Goal: Ask a question: Seek information or help from site administrators or community

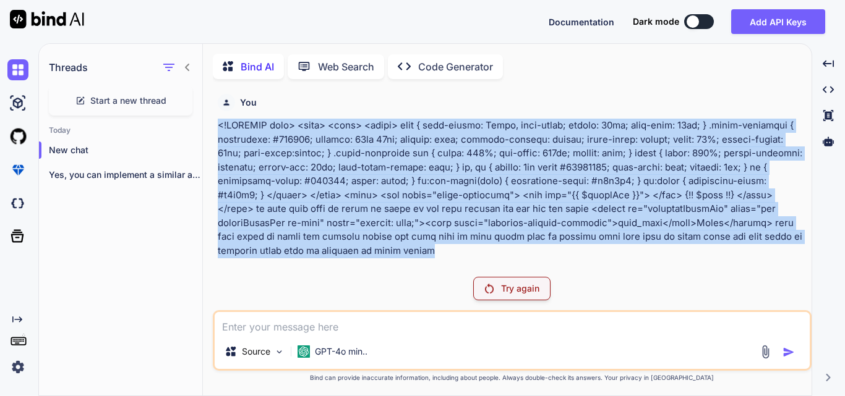
scroll to position [5, 0]
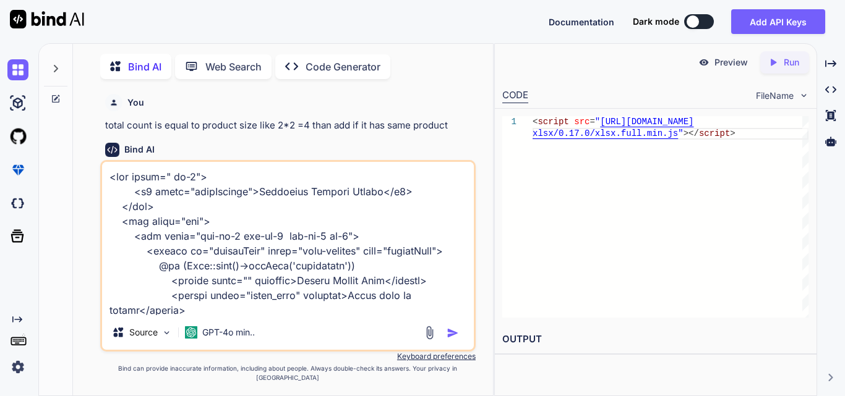
type textarea "<div class=" mb-3"> <h3 class="pageHeading">Reporting Through Filter</h3> </div…"
type textarea "x"
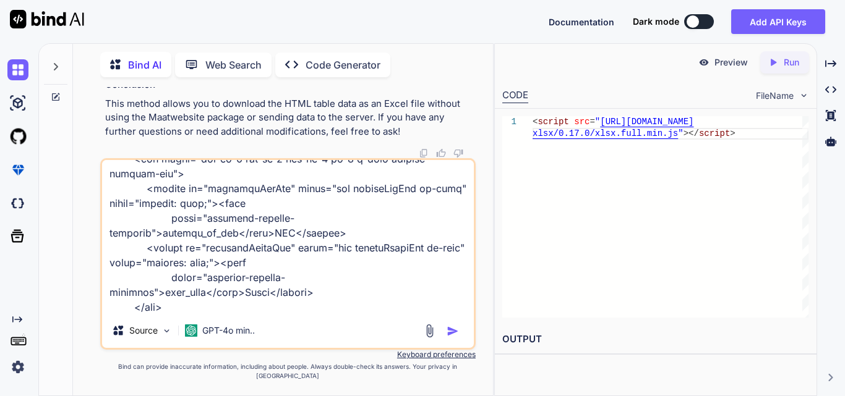
type textarea "<div class=" mb-3"> <h3 class="pageHeading">Reporting Through Filter</h3> </div…"
type textarea "x"
type textarea "<div class=" mb-3"> <h3 class="pageHeading">Reporting Through Filter</h3> </div…"
type textarea "x"
type textarea "<div class=" mb-3"> <h3 class="pageHeading">Reporting Through Filter</h3> </div…"
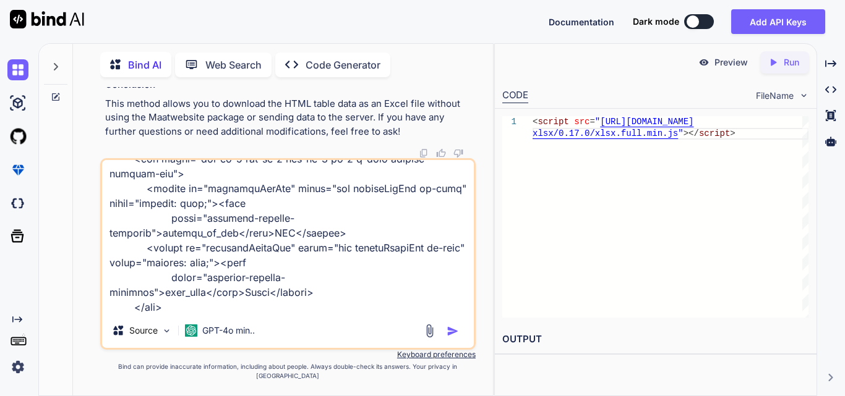
type textarea "x"
type textarea "<div class=" mb-3"> <h3 class="pageHeading">Reporting Through Filter</h3> </div…"
type textarea "x"
type textarea "<div class=" mb-3"> <h3 class="pageHeading">Reporting Through Filter</h3> </div…"
type textarea "x"
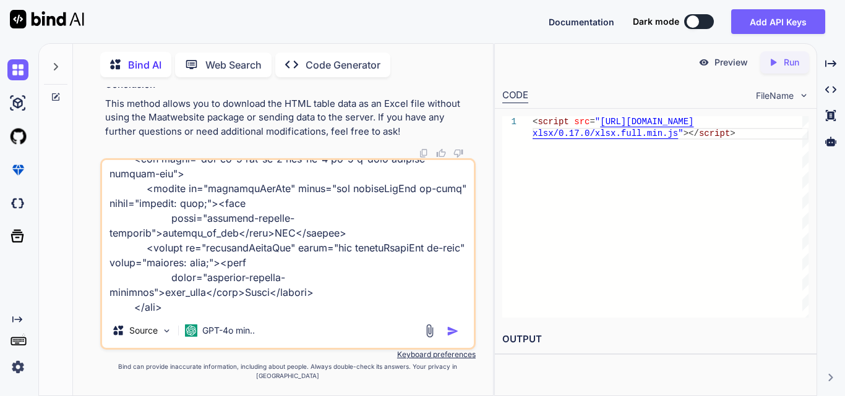
type textarea "<div class=" mb-3"> <h3 class="pageHeading">Reporting Through Filter</h3> </div…"
type textarea "x"
type textarea "<div class=" mb-3"> <h3 class="pageHeading">Reporting Through Filter</h3> </div…"
type textarea "x"
type textarea "<div class=" mb-3"> <h3 class="pageHeading">Reporting Through Filter</h3> </div…"
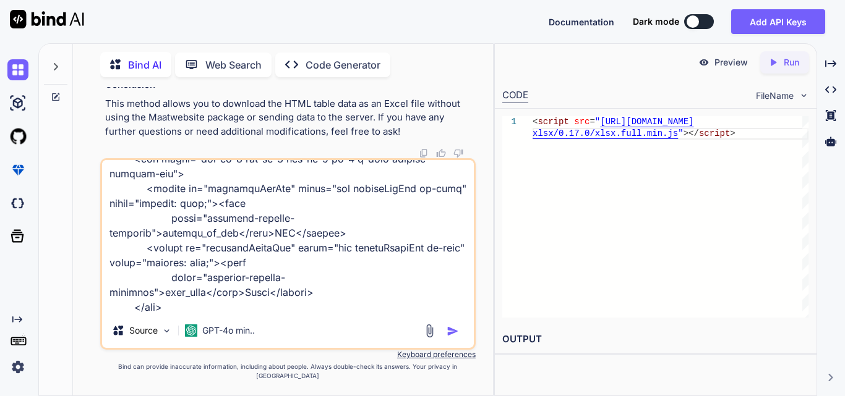
type textarea "x"
type textarea "<div class=" mb-3"> <h3 class="pageHeading">Reporting Through Filter</h3> </div…"
type textarea "x"
type textarea "<div class=" mb-3"> <h3 class="pageHeading">Reporting Through Filter</h3> </div…"
type textarea "x"
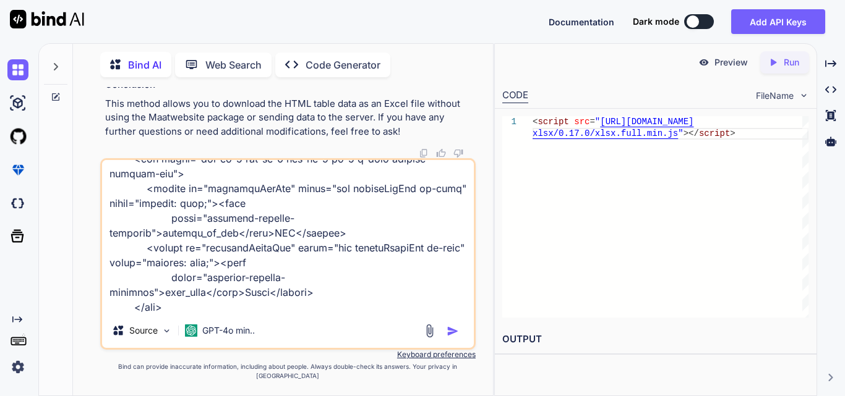
type textarea "<div class=" mb-3"> <h3 class="pageHeading">Reporting Through Filter</h3> </div…"
type textarea "x"
type textarea "<div class=" mb-3"> <h3 class="pageHeading">Reporting Through Filter</h3> </div…"
type textarea "x"
type textarea "<div class=" mb-3"> <h3 class="pageHeading">Reporting Through Filter</h3> </div…"
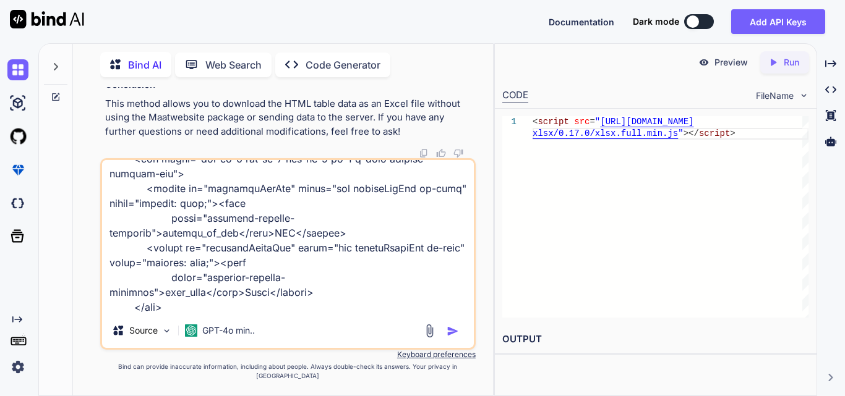
type textarea "x"
type textarea "<div class=" mb-3"> <h3 class="pageHeading">Reporting Through Filter</h3> </div…"
type textarea "x"
type textarea "<div class=" mb-3"> <h3 class="pageHeading">Reporting Through Filter</h3> </div…"
type textarea "x"
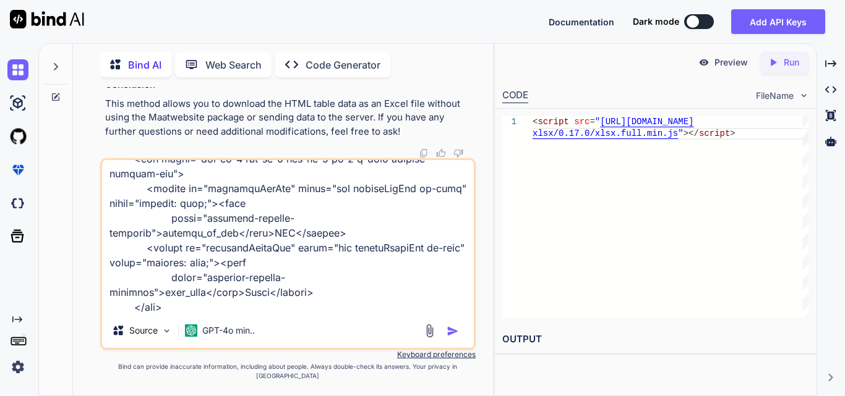
type textarea "<div class=" mb-3"> <h3 class="pageHeading">Reporting Through Filter</h3> </div…"
type textarea "x"
type textarea "<div class=" mb-3"> <h3 class="pageHeading">Reporting Through Filter</h3> </div…"
type textarea "x"
type textarea "<div class=" mb-3"> <h3 class="pageHeading">Reporting Through Filter</h3> </div…"
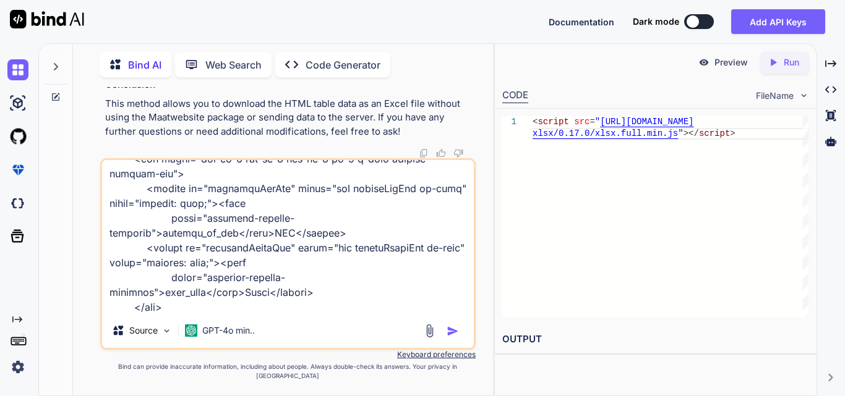
type textarea "x"
type textarea "<div class=" mb-3"> <h3 class="pageHeading">Reporting Through Filter</h3> </div…"
type textarea "x"
type textarea "<div class=" mb-3"> <h3 class="pageHeading">Reporting Through Filter</h3> </div…"
type textarea "x"
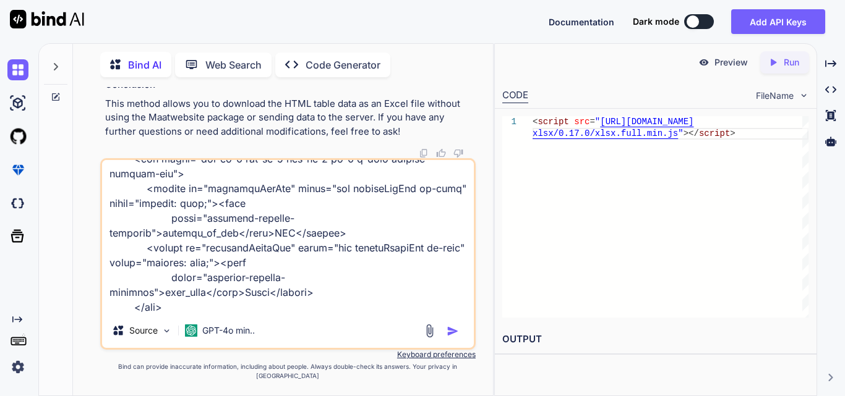
type textarea "<div class=" mb-3"> <h3 class="pageHeading">Reporting Through Filter</h3> </div…"
type textarea "x"
type textarea "<div class=" mb-3"> <h3 class="pageHeading">Reporting Through Filter</h3> </div…"
type textarea "x"
type textarea "<div class=" mb-3"> <h3 class="pageHeading">Reporting Through Filter</h3> </div…"
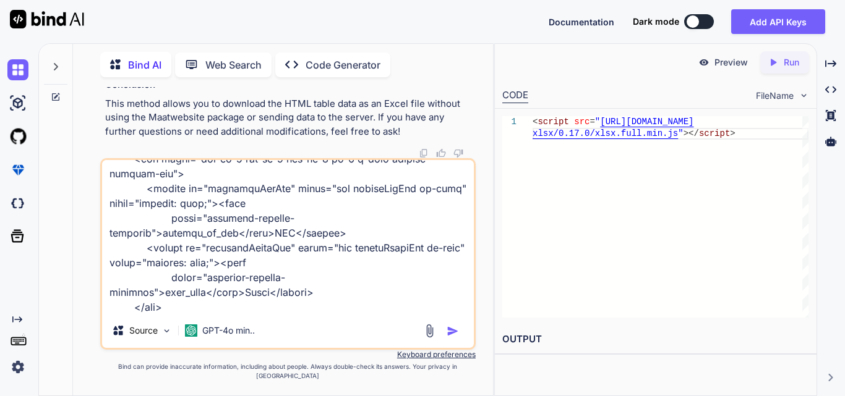
type textarea "x"
type textarea "<div class=" mb-3"> <h3 class="pageHeading">Reporting Through Filter</h3> </div…"
type textarea "x"
type textarea "<div class=" mb-3"> <h3 class="pageHeading">Reporting Through Filter</h3> </div…"
type textarea "x"
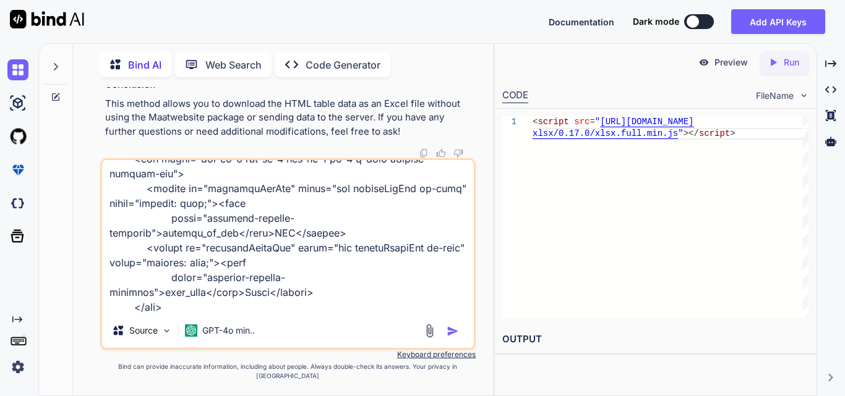
type textarea "<div class=" mb-3"> <h3 class="pageHeading">Reporting Through Filter</h3> </div…"
type textarea "x"
type textarea "<div class=" mb-3"> <h3 class="pageHeading">Reporting Through Filter</h3> </div…"
type textarea "x"
type textarea "<div class=" mb-3"> <h3 class="pageHeading">Reporting Through Filter</h3> </div…"
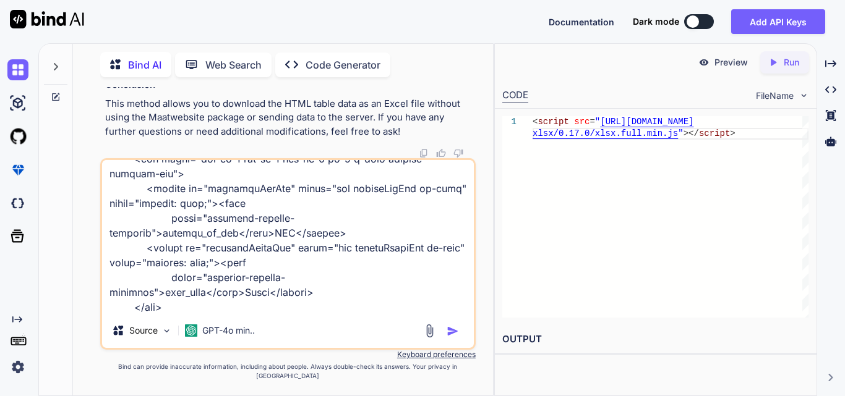
type textarea "x"
type textarea "<div class=" mb-3"> <h3 class="pageHeading">Reporting Through Filter</h3> </div…"
type textarea "x"
type textarea "<div class=" mb-3"> <h3 class="pageHeading">Reporting Through Filter</h3> </div…"
type textarea "x"
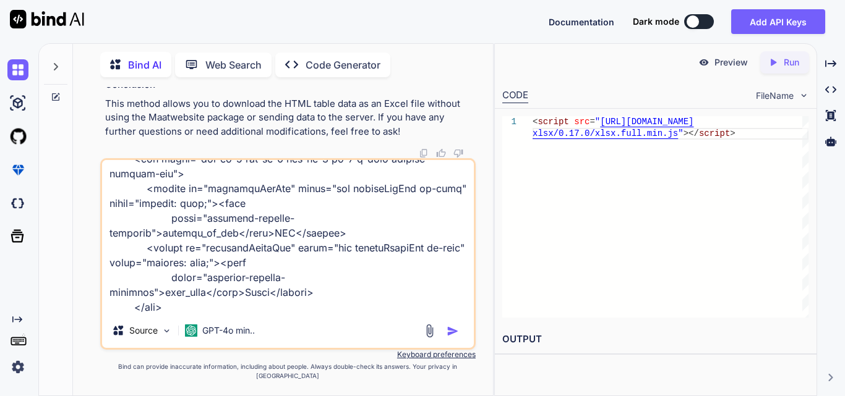
type textarea "<div class=" mb-3"> <h3 class="pageHeading">Reporting Through Filter</h3> </div…"
type textarea "x"
type textarea "<div class=" mb-3"> <h3 class="pageHeading">Reporting Through Filter</h3> </div…"
type textarea "x"
type textarea "<div class=" mb-3"> <h3 class="pageHeading">Reporting Through Filter</h3> </div…"
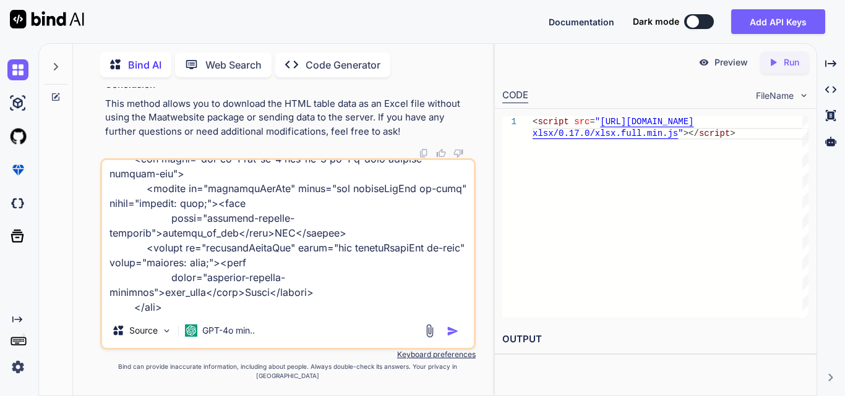
type textarea "x"
type textarea "<div class=" mb-3"> <h3 class="pageHeading">Reporting Through Filter</h3> </div…"
type textarea "x"
type textarea "<div class=" mb-3"> <h3 class="pageHeading">Reporting Through Filter</h3> </div…"
type textarea "x"
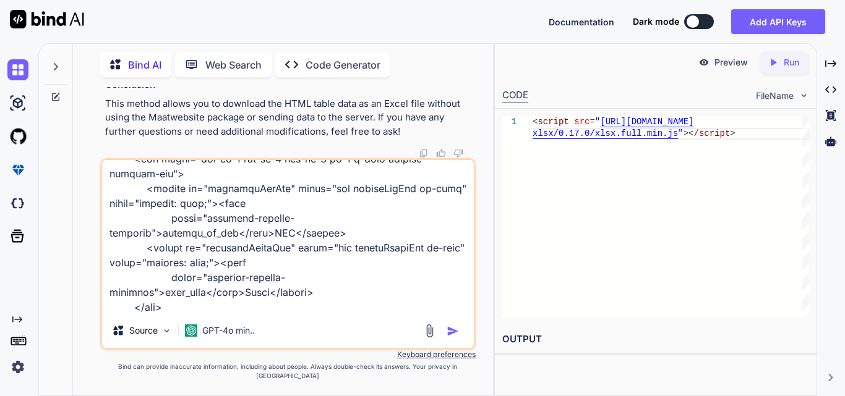
type textarea "<div class=" mb-3"> <h3 class="pageHeading">Reporting Through Filter</h3> </div…"
type textarea "x"
type textarea "<div class=" mb-3"> <h3 class="pageHeading">Reporting Through Filter</h3> </div…"
type textarea "x"
type textarea "<div class=" mb-3"> <h3 class="pageHeading">Reporting Through Filter</h3> </div…"
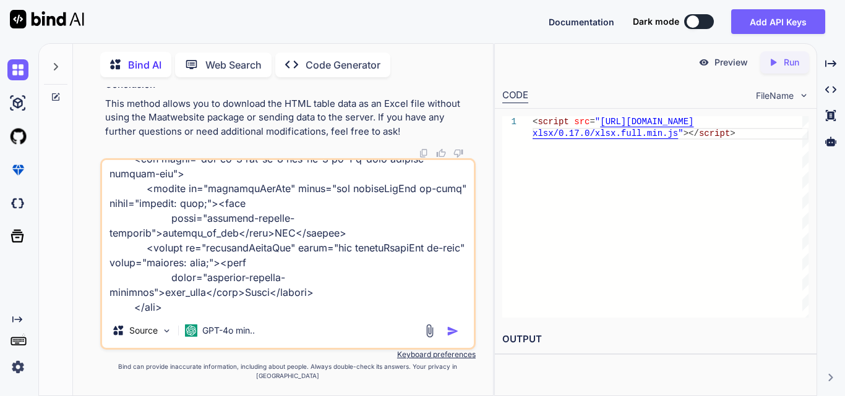
type textarea "x"
type textarea "<div class=" mb-3"> <h3 class="pageHeading">Reporting Through Filter</h3> </div…"
type textarea "x"
type textarea "<div class=" mb-3"> <h3 class="pageHeading">Reporting Through Filter</h3> </div…"
type textarea "x"
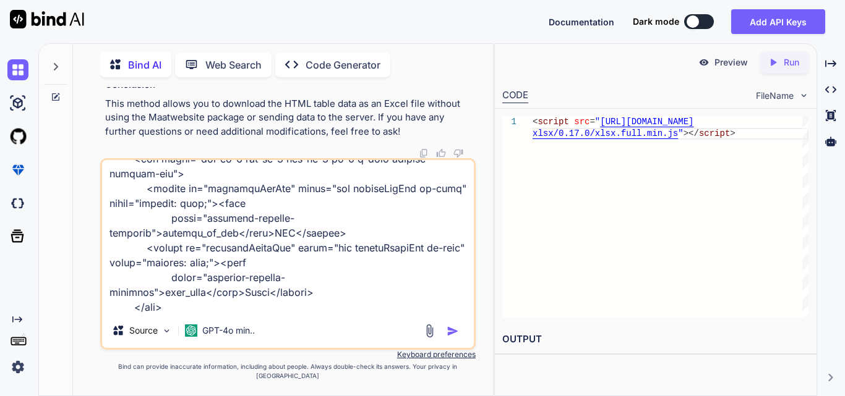
type textarea "<div class=" mb-3"> <h3 class="pageHeading">Reporting Through Filter</h3> </div…"
type textarea "x"
type textarea "<div class=" mb-3"> <h3 class="pageHeading">Reporting Through Filter</h3> </div…"
type textarea "x"
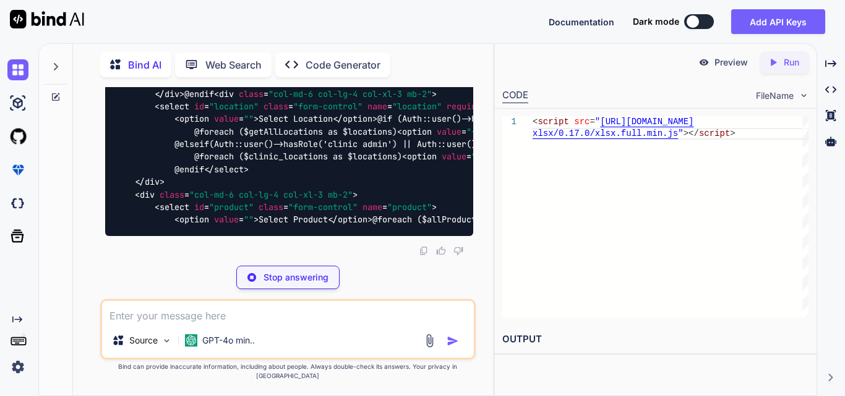
scroll to position [69246, 0]
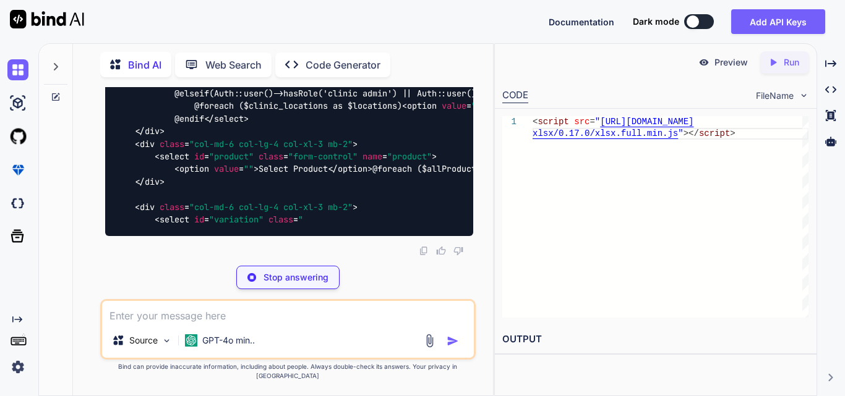
click at [149, 323] on textarea at bounding box center [288, 312] width 372 height 22
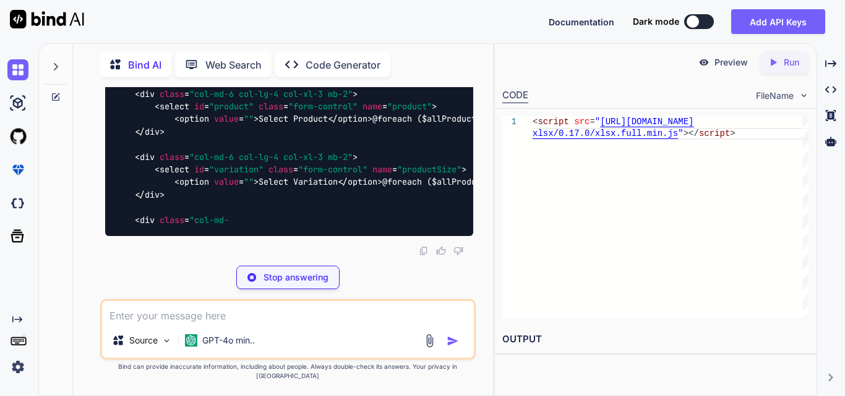
type textarea "x"
type textarea "w"
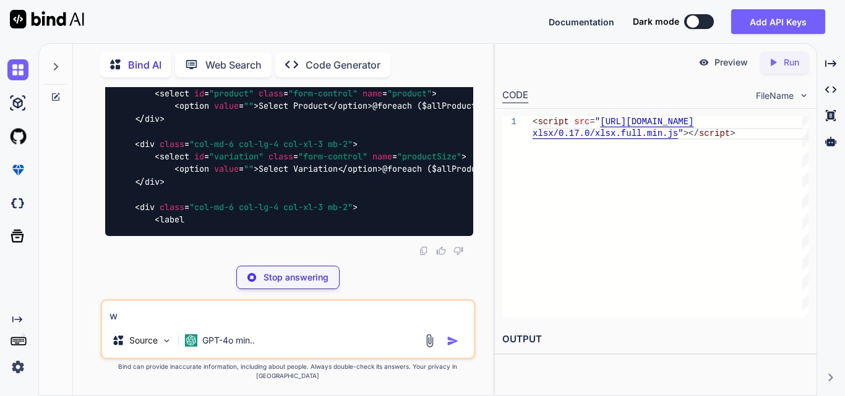
type textarea "x"
type textarea "we"
type textarea "x"
type textarea "we"
type textarea "x"
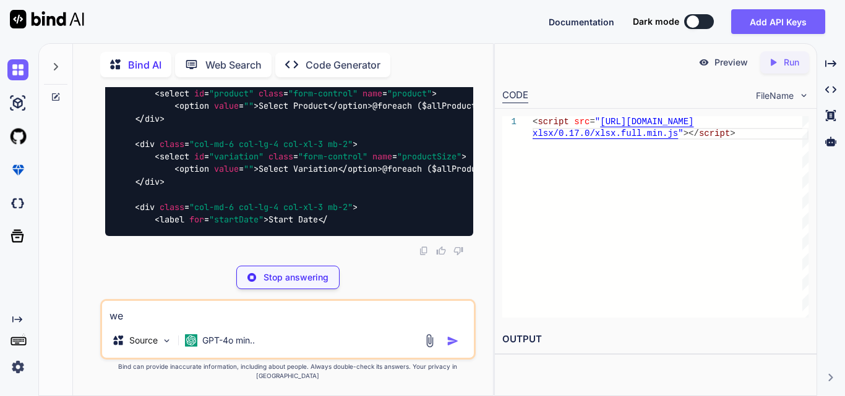
type textarea "we w"
type textarea "x"
type textarea "we wa"
type textarea "x"
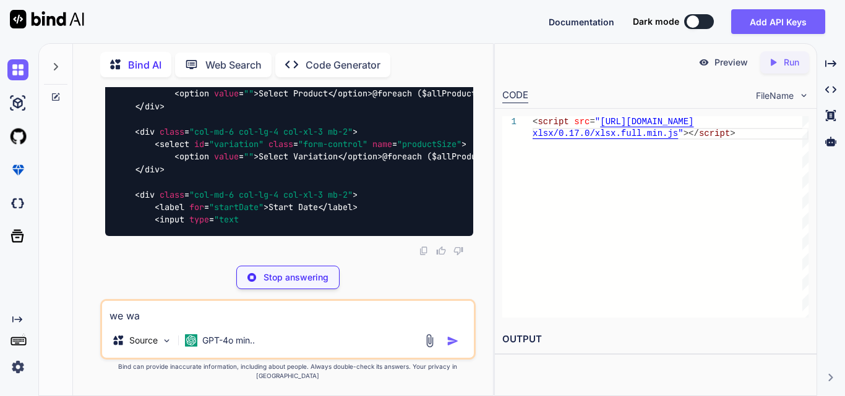
type textarea "we wan"
type textarea "x"
type textarea "we want"
type textarea "x"
type textarea "we want t"
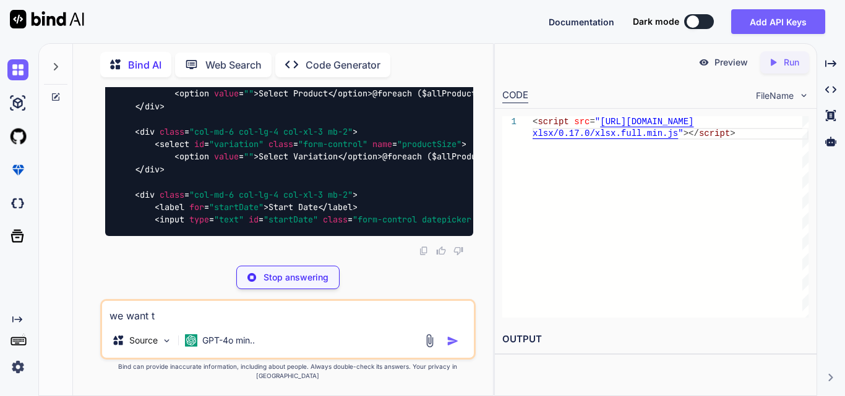
type textarea "x"
type textarea "we want to"
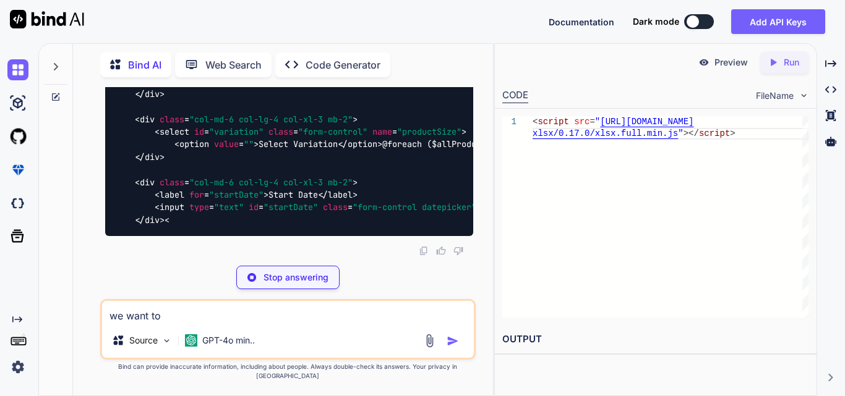
type textarea "x"
type textarea "we want to"
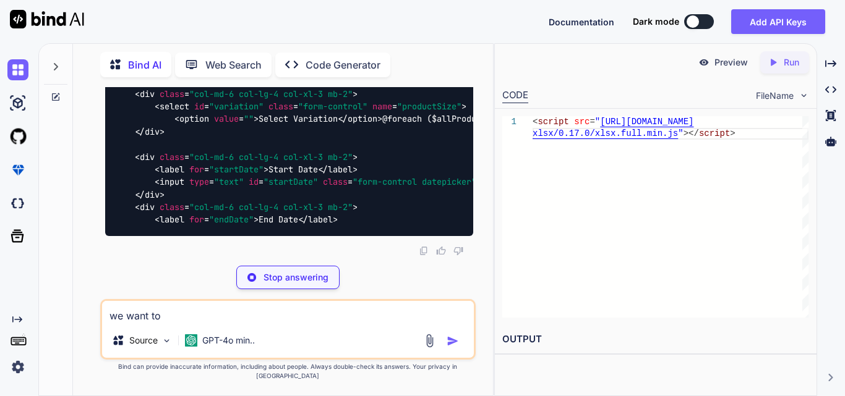
type textarea "x"
type textarea "we want to e"
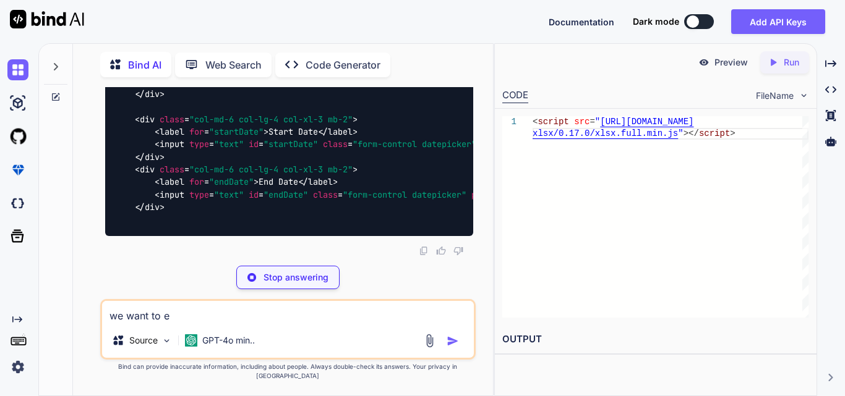
type textarea "x"
type textarea "we want to"
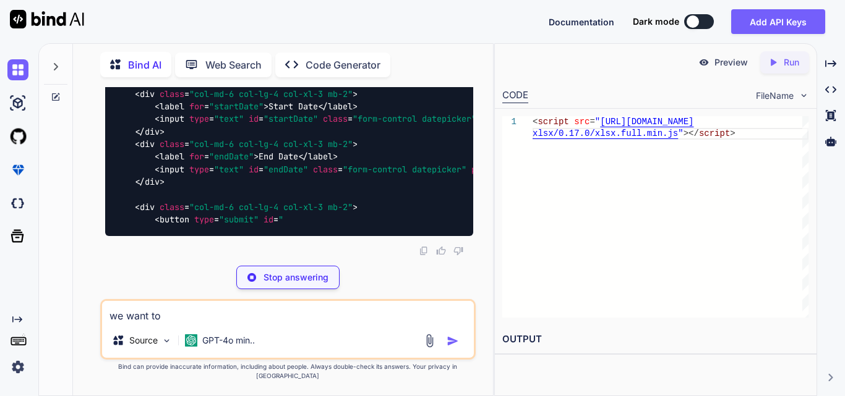
type textarea "x"
type textarea "we want to g"
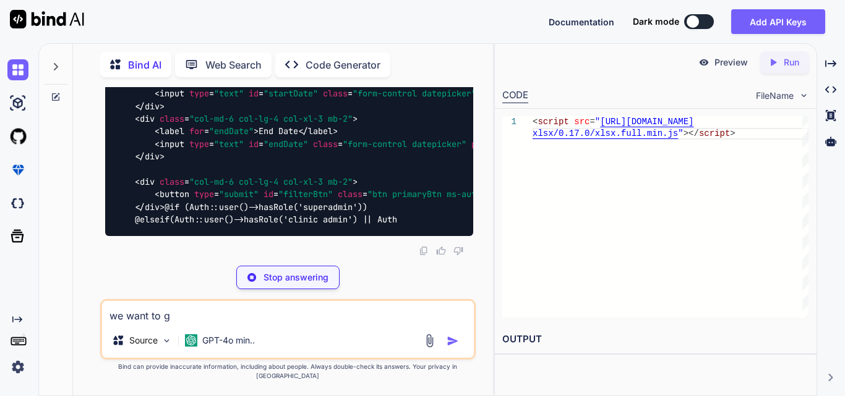
type textarea "x"
type textarea "we want to ge"
type textarea "x"
type textarea "we want to get"
type textarea "x"
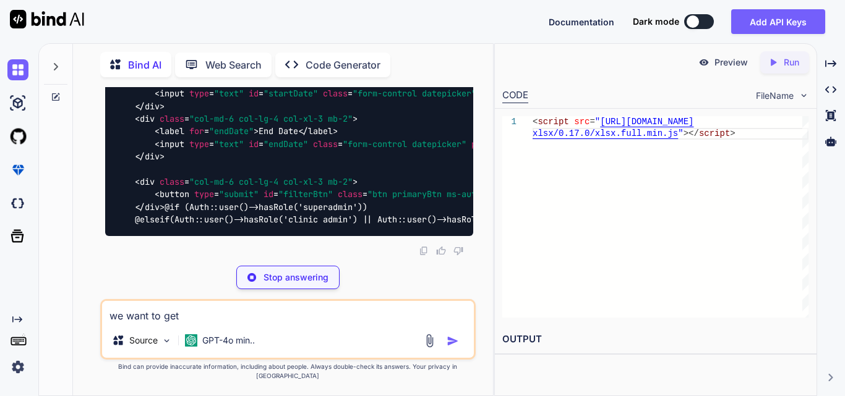
type textarea "we want to get"
type textarea "x"
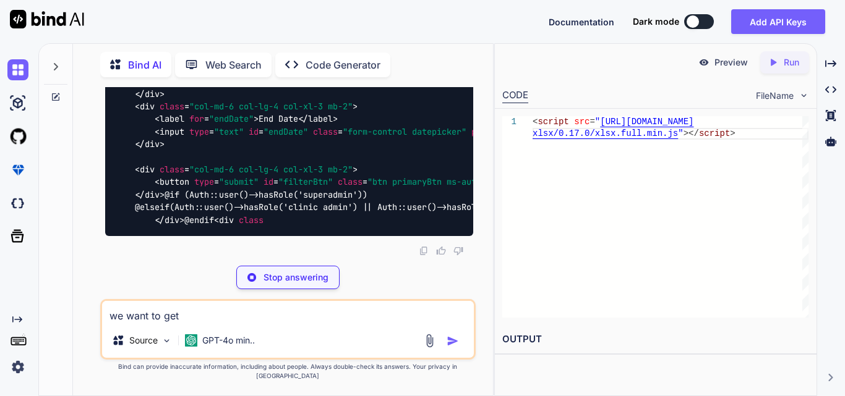
type textarea "we want to get s"
type textarea "x"
type textarea "we want to get st"
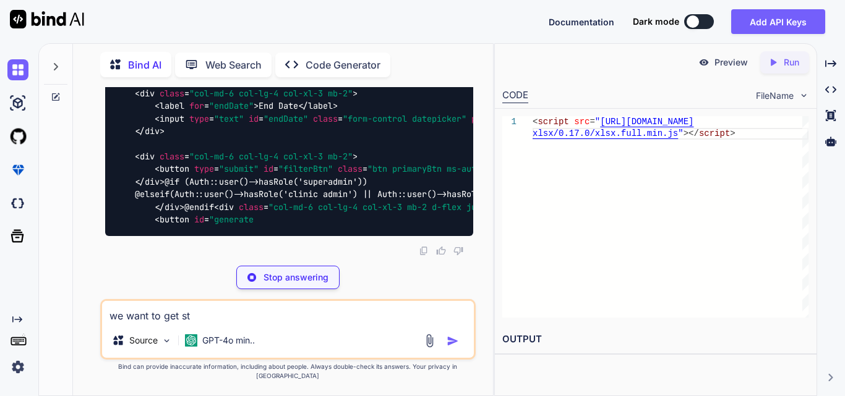
type textarea "x"
type textarea "we want to get sta"
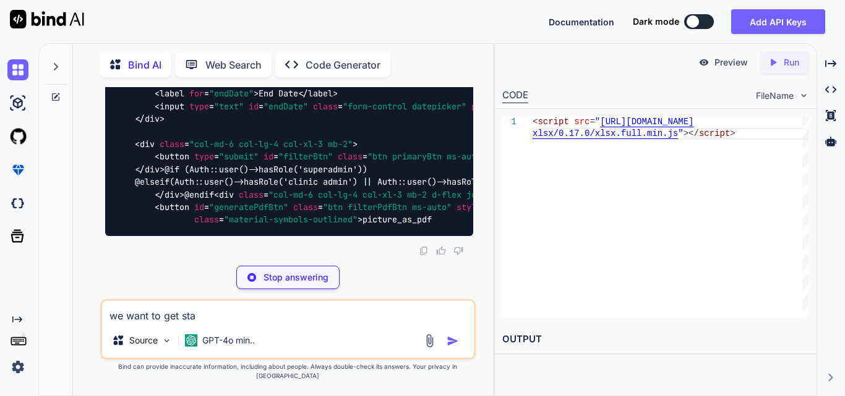
type textarea "x"
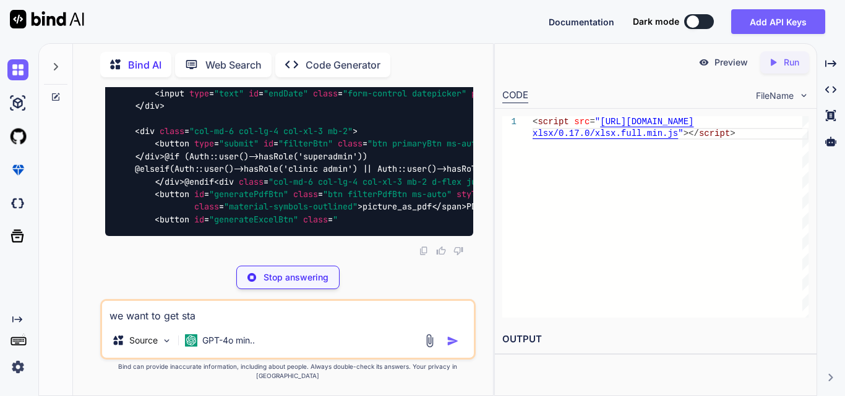
type textarea "we want to get star"
type textarea "x"
type textarea "we want to get start"
type textarea "x"
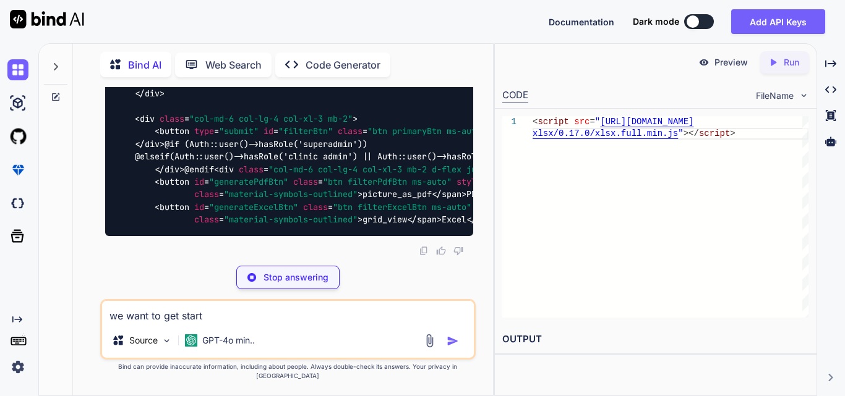
type textarea "we want to get start"
type textarea "x"
type textarea "we want to get start d"
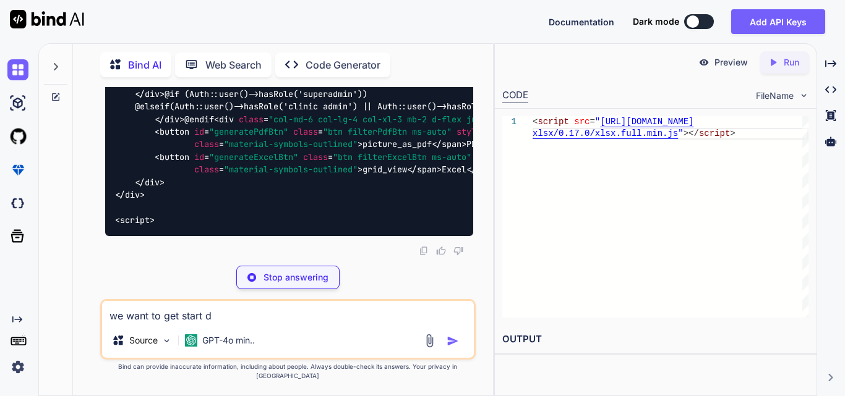
type textarea "x"
type textarea "we want to get start da"
type textarea "x"
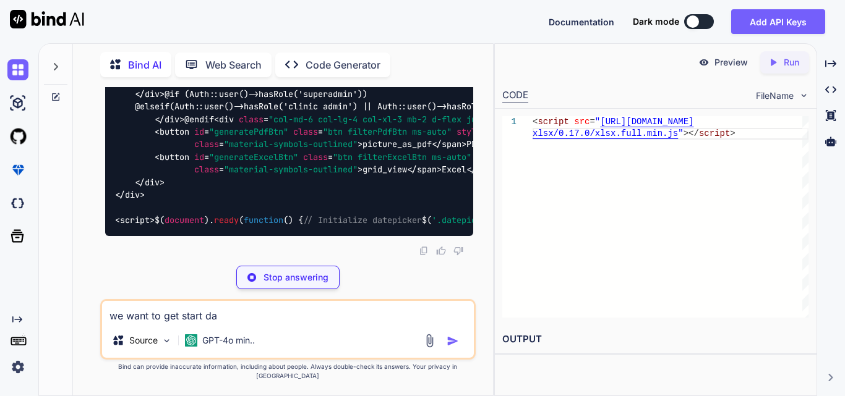
type textarea "we want to get start dat"
type textarea "x"
type textarea "we want to get start date"
type textarea "x"
type textarea "we want to get start date"
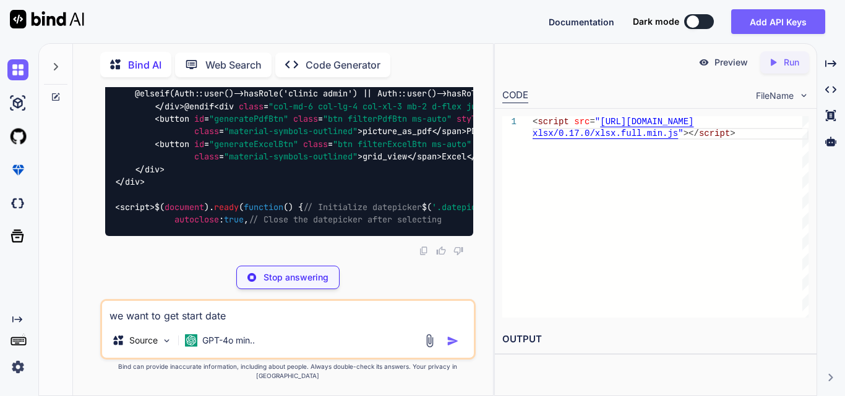
type textarea "x"
type textarea "we want to get start date a"
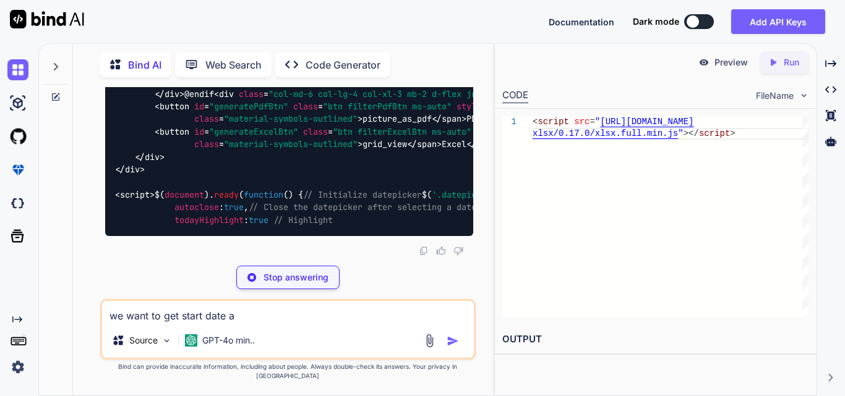
type textarea "x"
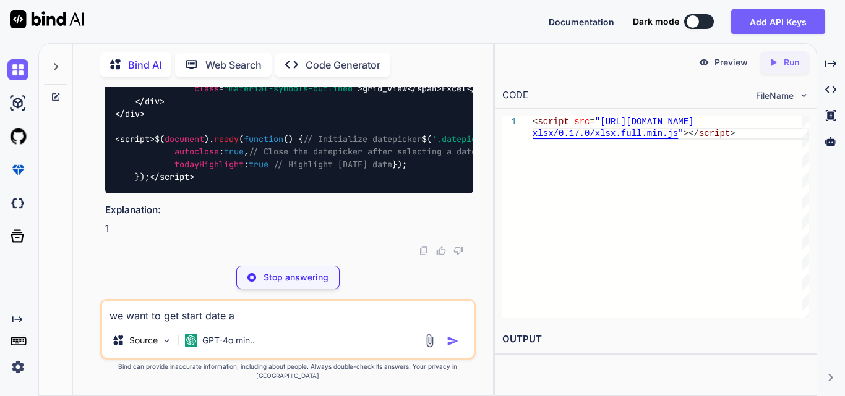
type textarea "we want to get start date an"
type textarea "x"
type textarea "we want to get start date and"
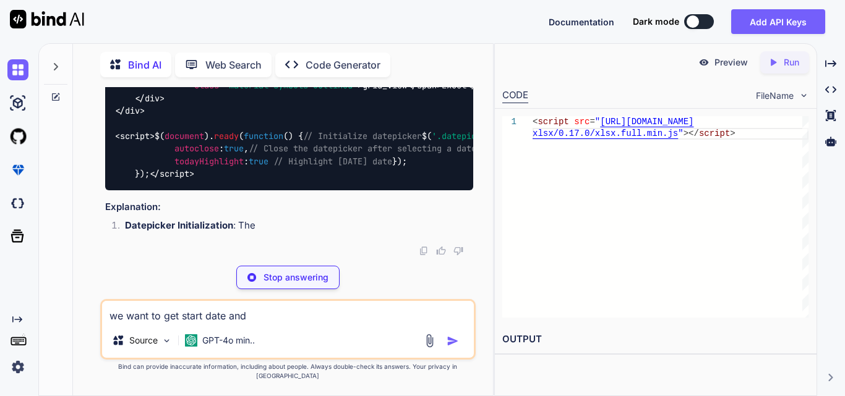
type textarea "x"
type textarea "we want to get start date and"
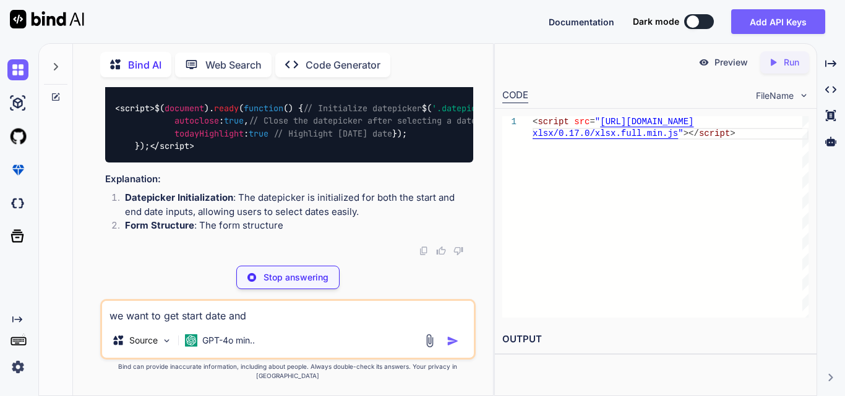
type textarea "x"
type textarea "we want to get start date and e"
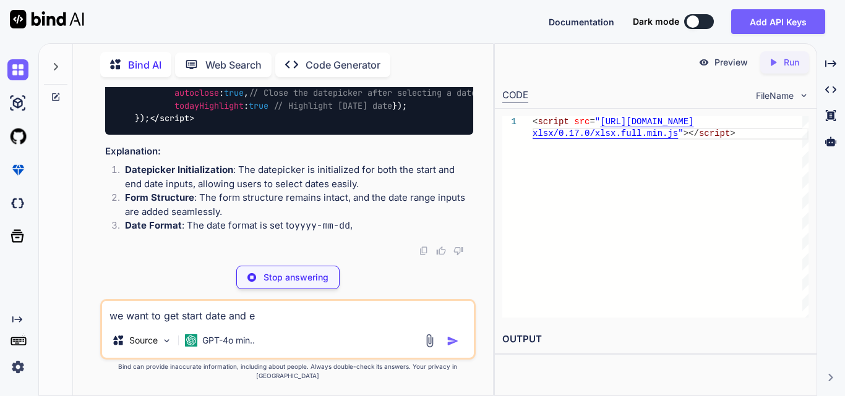
type textarea "x"
type textarea "we want to get start date and en"
type textarea "x"
type textarea "we want to get start date and end"
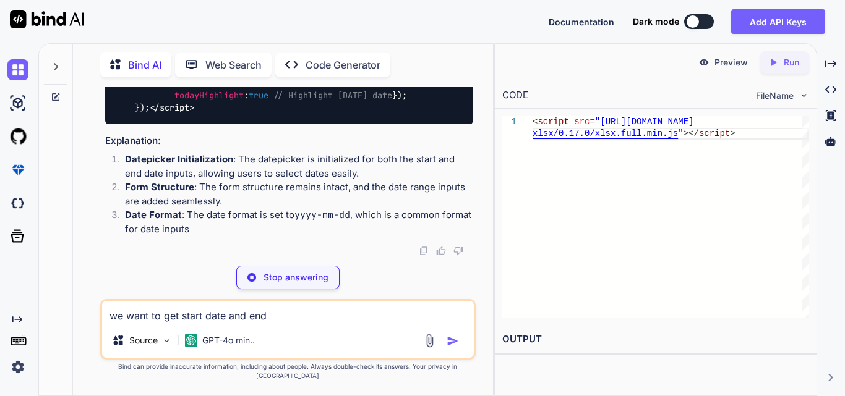
type textarea "x"
type textarea "we want to get start date and end"
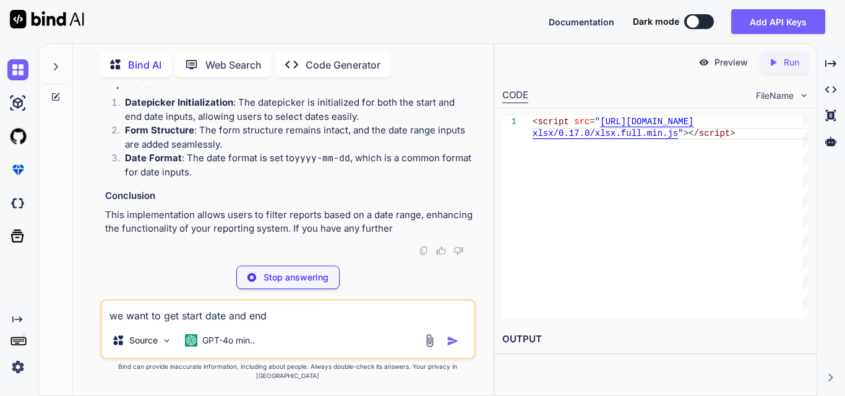
type textarea "x"
type textarea "js"></script> <!-- Include Bootstrap JS --> <script src="[URL][DOMAIN_NAME]"></…"
type textarea "x"
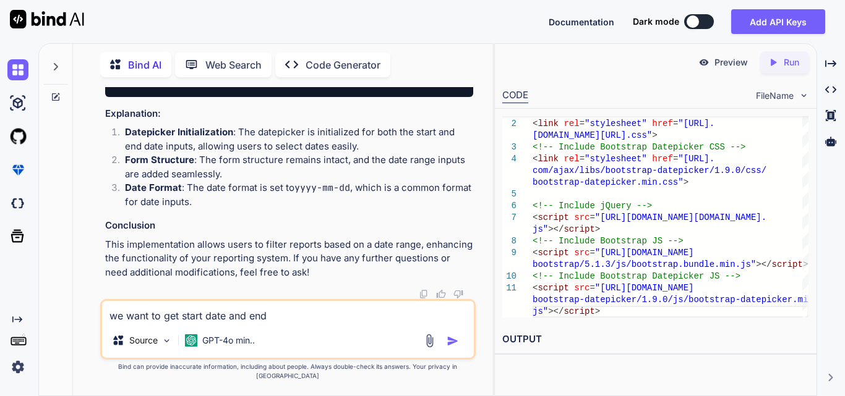
type textarea "we want to get start date and end d"
type textarea "x"
type textarea "we want to get start date and end da"
type textarea "x"
type textarea "we want to get start date and end dat"
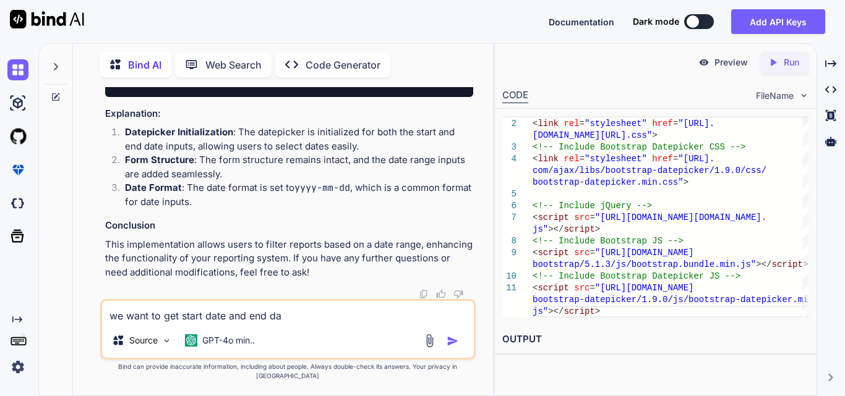
type textarea "x"
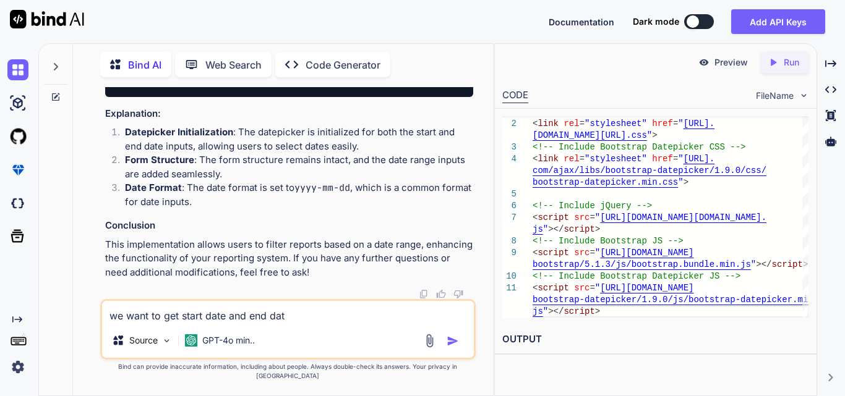
type textarea "we want to get start date and end date"
type textarea "x"
type textarea "we want to get start date and end date"
type textarea "x"
type textarea "we want to get start date and end date f"
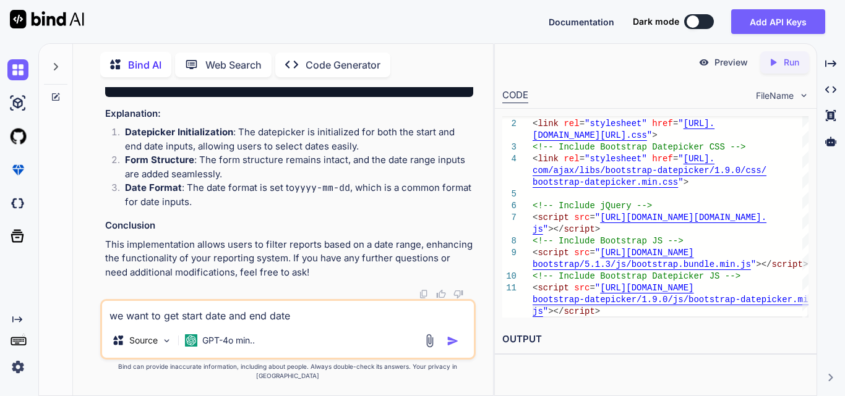
type textarea "x"
type textarea "we want to get start date and end date fr"
type textarea "x"
type textarea "we want to get start date and end date fro"
type textarea "x"
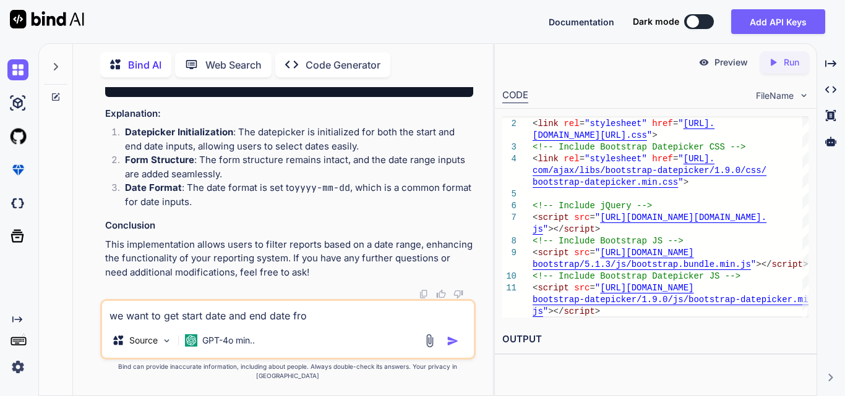
type textarea "we want to get start date and end date from"
type textarea "x"
type textarea "we want to get start date and end date from"
type textarea "x"
type textarea "we want to get start date and end date from o"
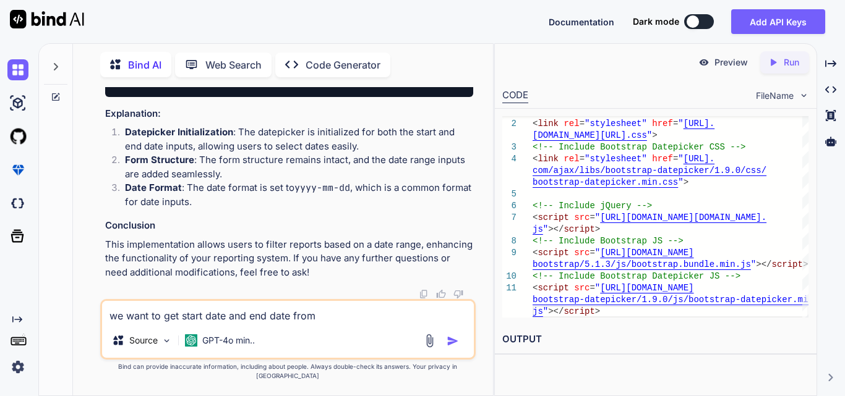
type textarea "x"
type textarea "we want to get start date and end date from on"
type textarea "x"
type textarea "we want to get start date and end date from one"
type textarea "x"
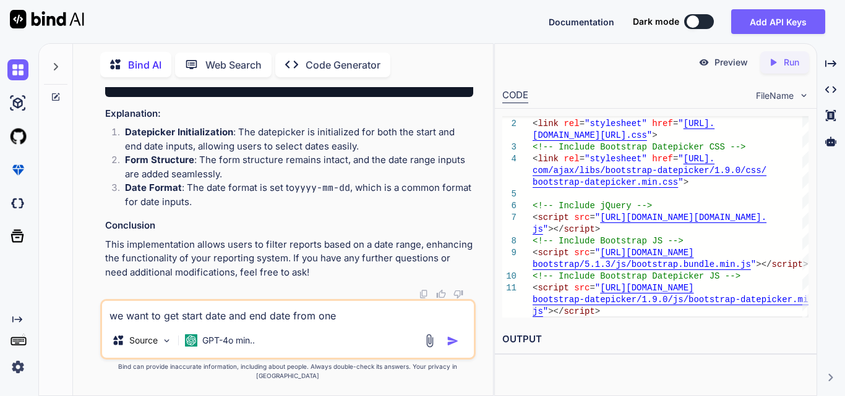
type textarea "we want to get start date and end date from one"
type textarea "x"
type textarea "we want to get start date and end date from one f"
type textarea "x"
type textarea "we want to get start date and end date from one fi"
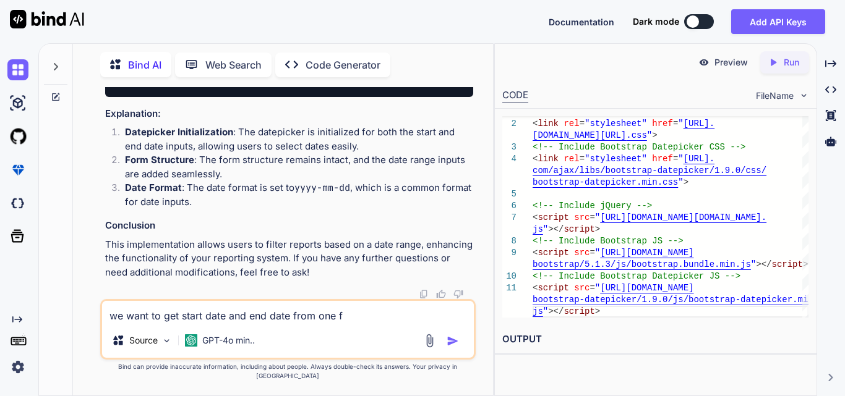
type textarea "x"
type textarea "we want to get start date and end date from one fil"
type textarea "x"
type textarea "we want to get start date and end date from one filt"
type textarea "x"
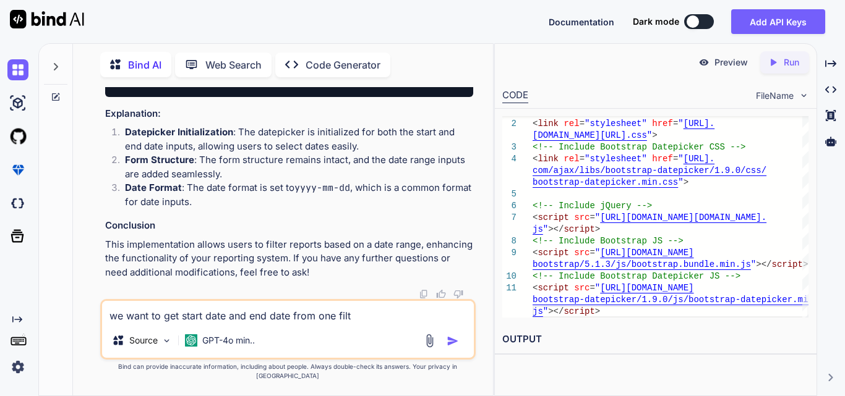
type textarea "we want to get start date and end date from one filte"
type textarea "x"
type textarea "we want to get start date and end date from one filter"
type textarea "x"
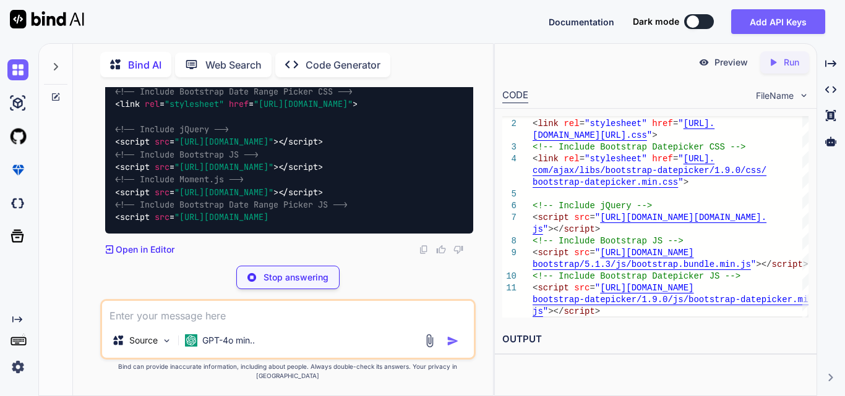
scroll to position [71426, 0]
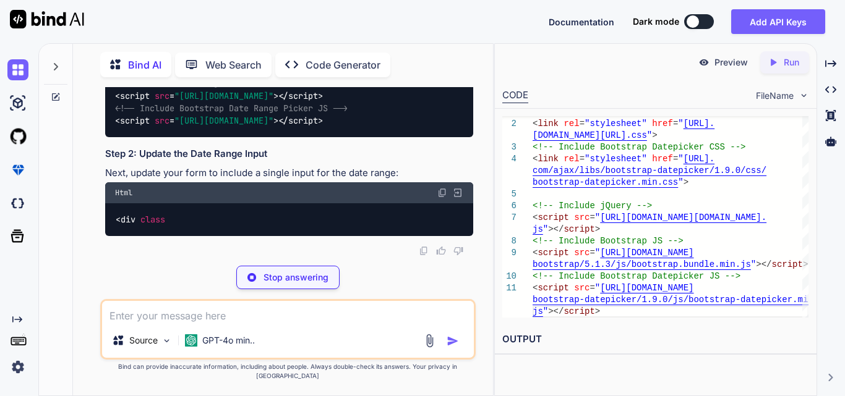
drag, startPoint x: 349, startPoint y: 189, endPoint x: 262, endPoint y: 195, distance: 87.4
click at [262, 101] on span ""[URL][DOMAIN_NAME]"" at bounding box center [223, 95] width 99 height 11
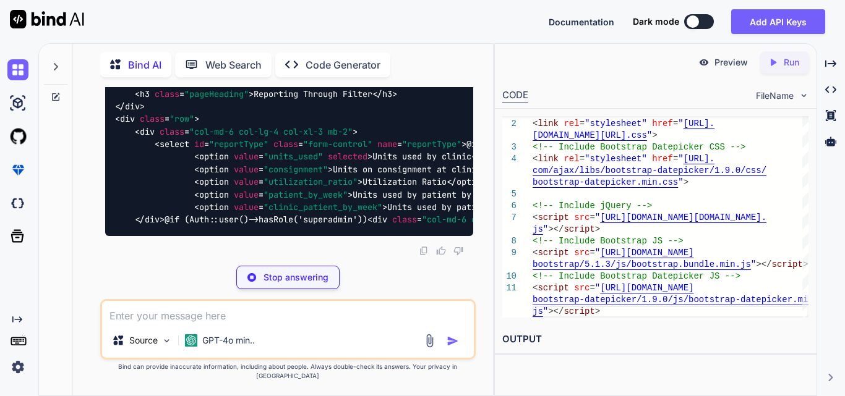
scroll to position [0, 262]
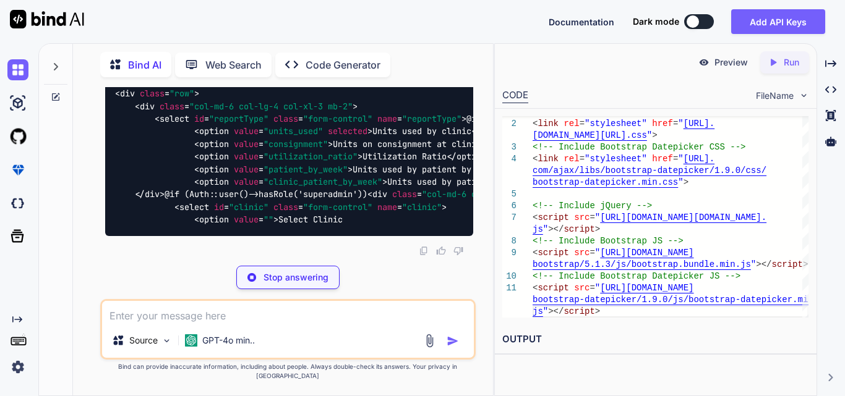
drag, startPoint x: 114, startPoint y: 220, endPoint x: 477, endPoint y: 233, distance: 363.2
click at [477, 233] on div "You total count is equal to product size like 2*2 =4 than add if it has same pr…" at bounding box center [288, 241] width 410 height 309
copy code "< script src = "[URL][DOMAIN_NAME]" > </ script >"
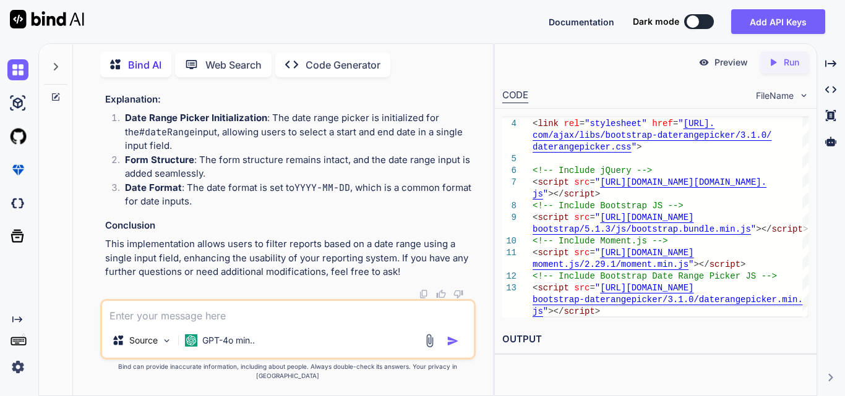
click at [245, 318] on textarea at bounding box center [288, 312] width 372 height 22
paste textarea "<div class=" mb-3"> <h3 class="pageHeading">Reporting Through Filter</h3> </div…"
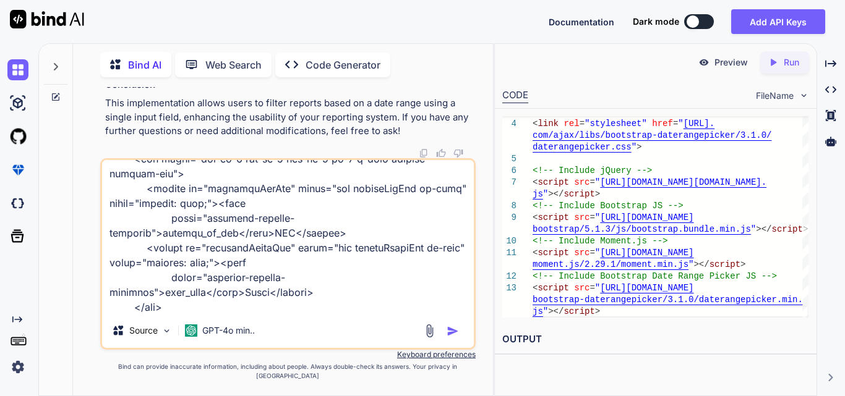
click at [218, 313] on textarea at bounding box center [288, 236] width 372 height 153
paste textarea "@extends('layouts.distributor') @section('title', 'Distributor Reporting') @pus…"
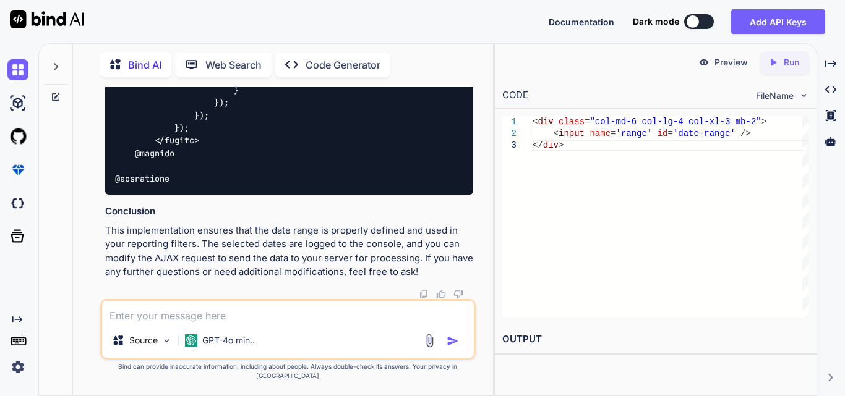
scroll to position [75007, 0]
drag, startPoint x: 116, startPoint y: 166, endPoint x: 315, endPoint y: 187, distance: 200.2
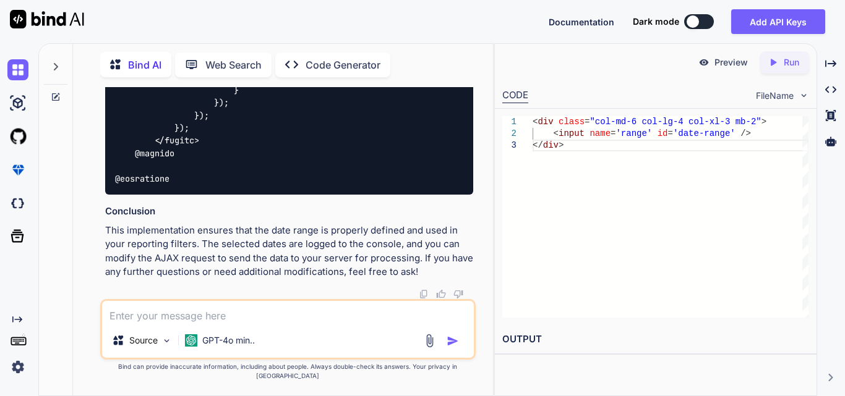
scroll to position [0, 262]
drag, startPoint x: 114, startPoint y: 137, endPoint x: 480, endPoint y: 141, distance: 366.0
click at [480, 141] on div "You total count is equal to product size like 2*2 =4 than add if it has same pr…" at bounding box center [288, 241] width 410 height 309
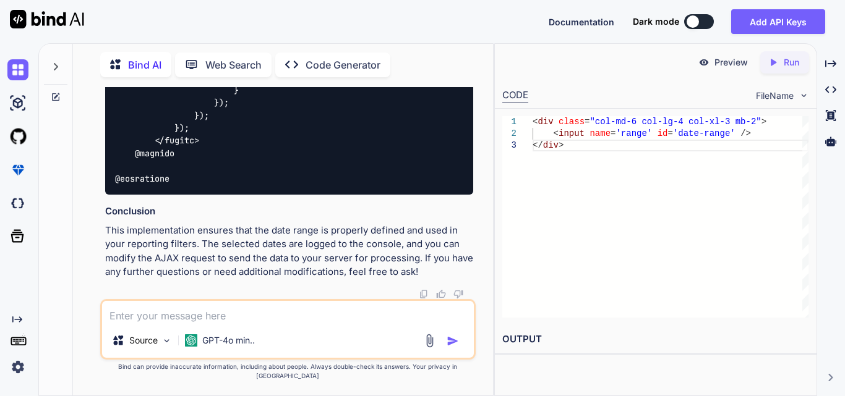
scroll to position [0, 0]
drag, startPoint x: 467, startPoint y: 140, endPoint x: 87, endPoint y: 142, distance: 380.2
click at [87, 142] on div "You total count is equal to product size like 2*2 =4 than add if it has same pr…" at bounding box center [288, 241] width 410 height 309
copy span "< link rel = "stylesheet" href = "[URL][DOMAIN_NAME]" >"
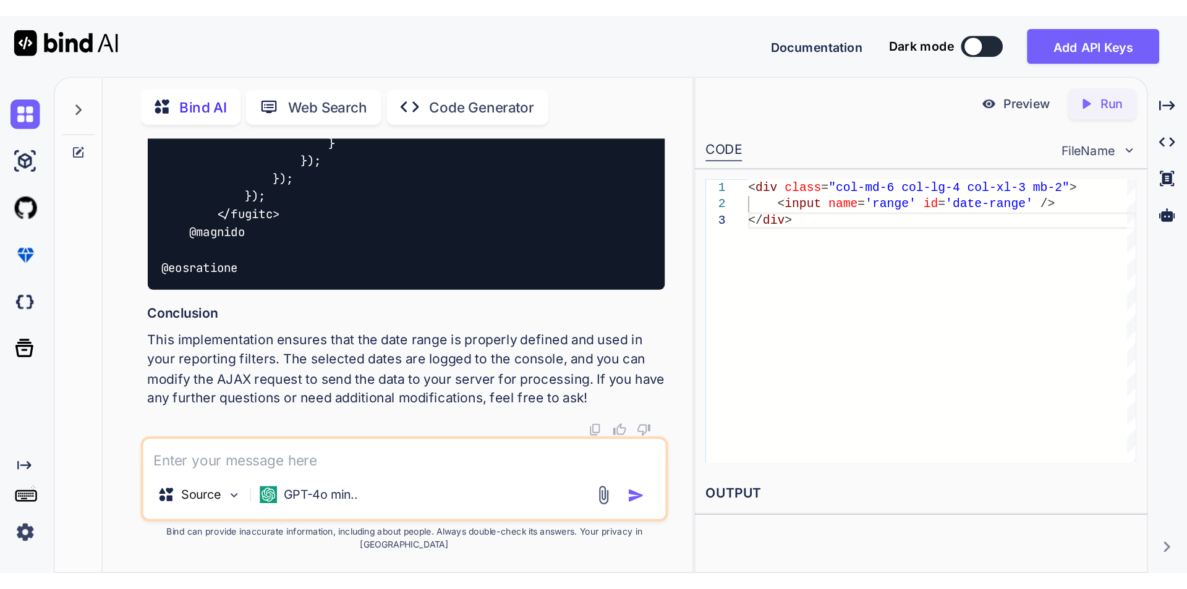
scroll to position [0, 262]
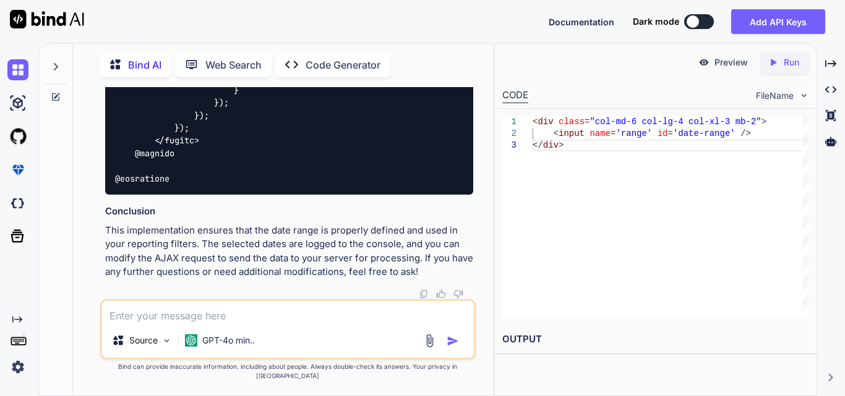
drag, startPoint x: 113, startPoint y: 216, endPoint x: 466, endPoint y: 252, distance: 354.9
copy code "<!-- Include Moment.js --> < script src = "[URL][DOMAIN_NAME]" > </ script > <!…"
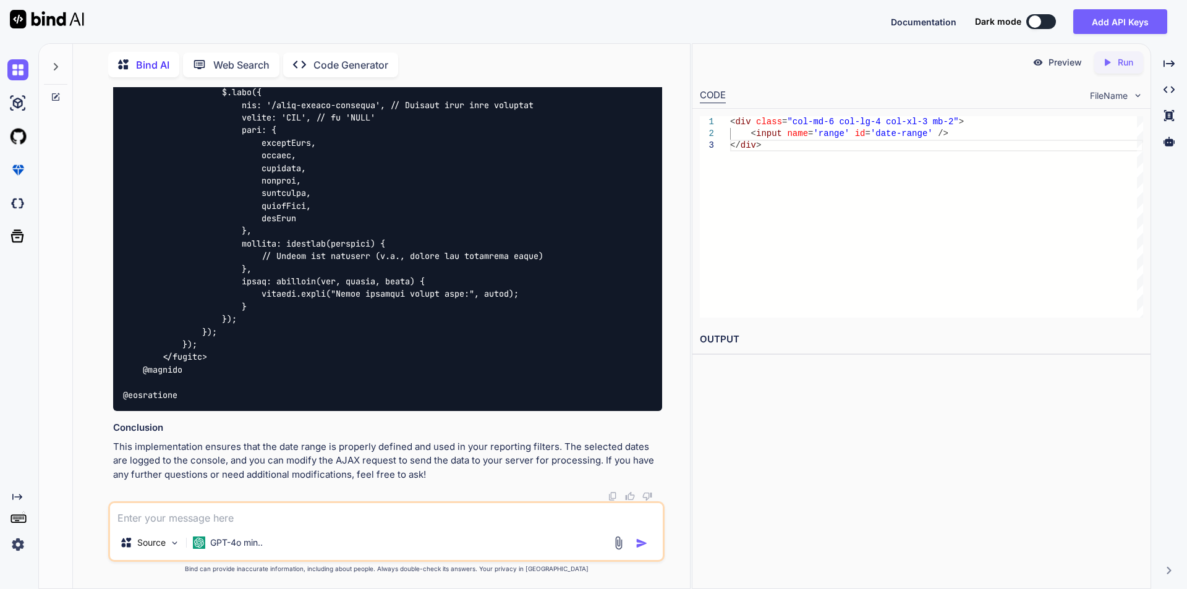
scroll to position [0, 81]
